Goal: Navigation & Orientation: Find specific page/section

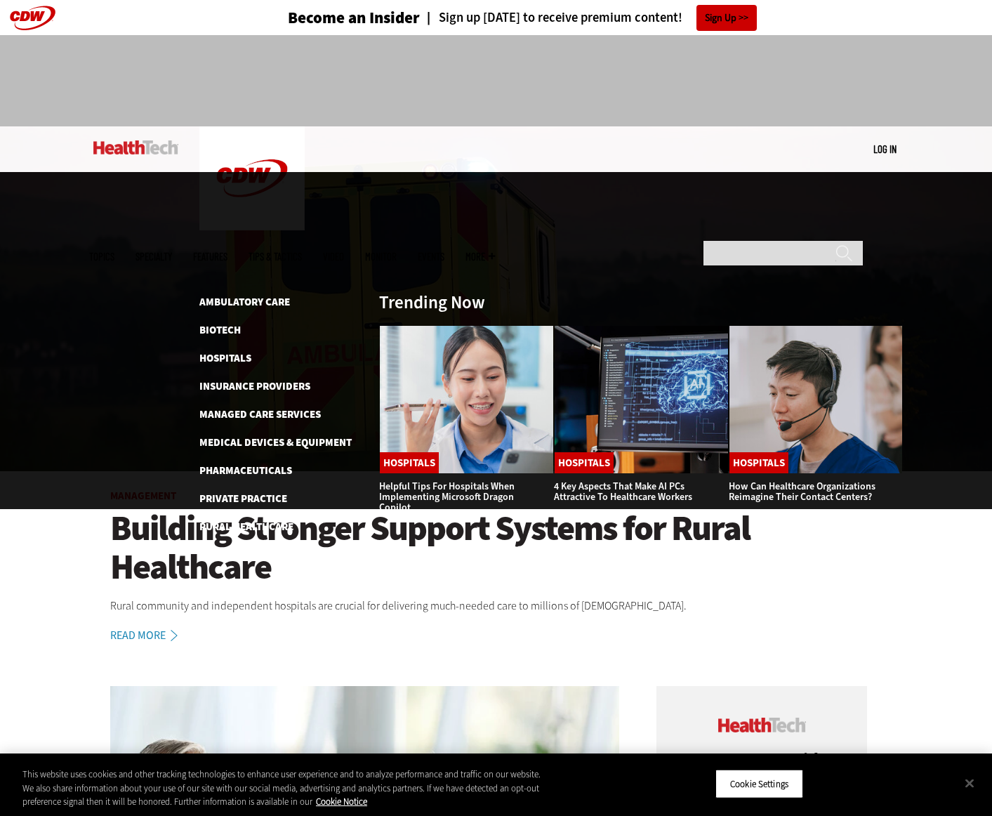
click at [228, 251] on link "Features" at bounding box center [210, 256] width 34 height 11
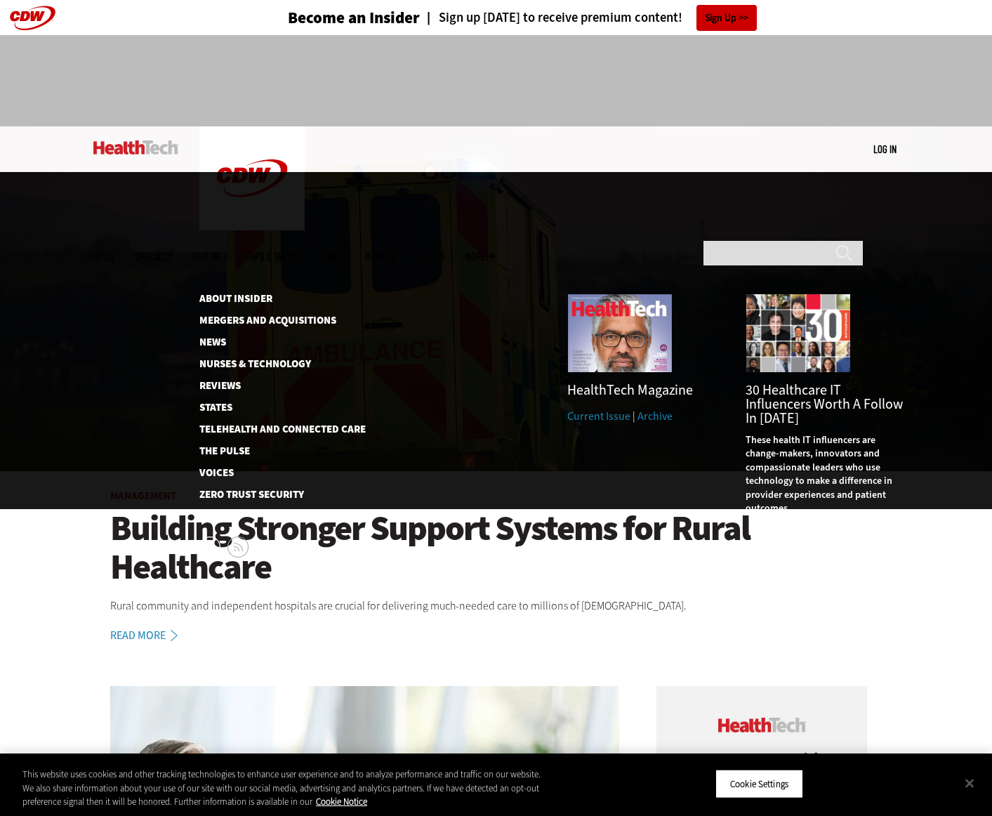
scroll to position [8, 0]
